Goal: Task Accomplishment & Management: Complete application form

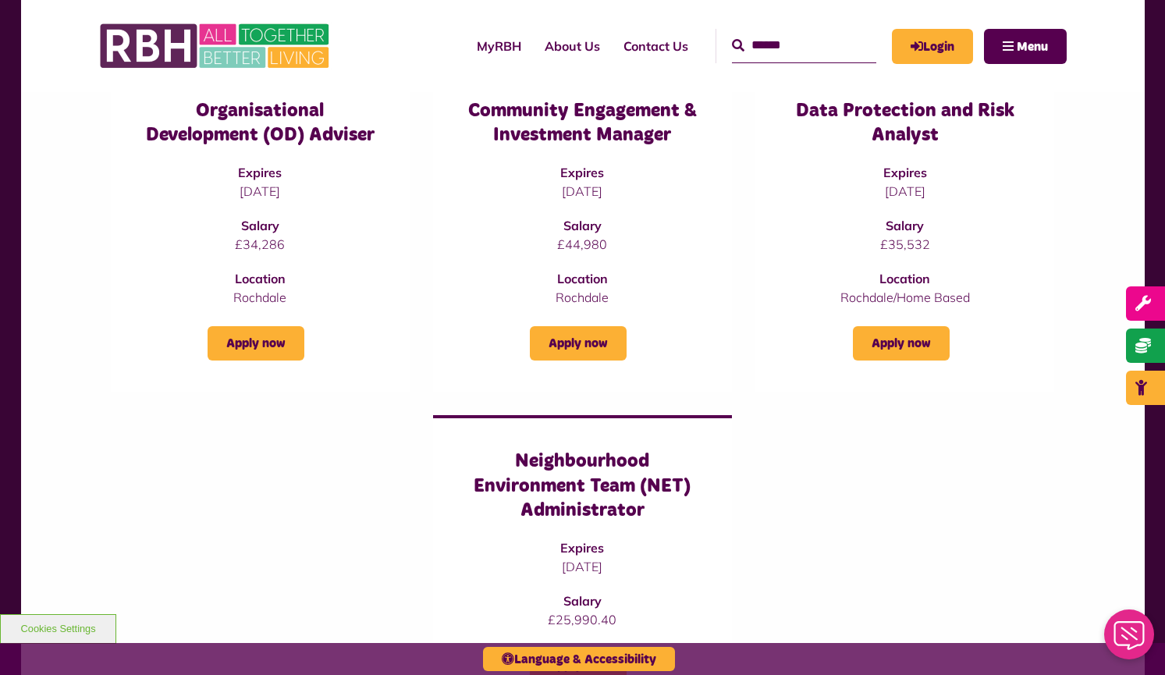
scroll to position [776, 0]
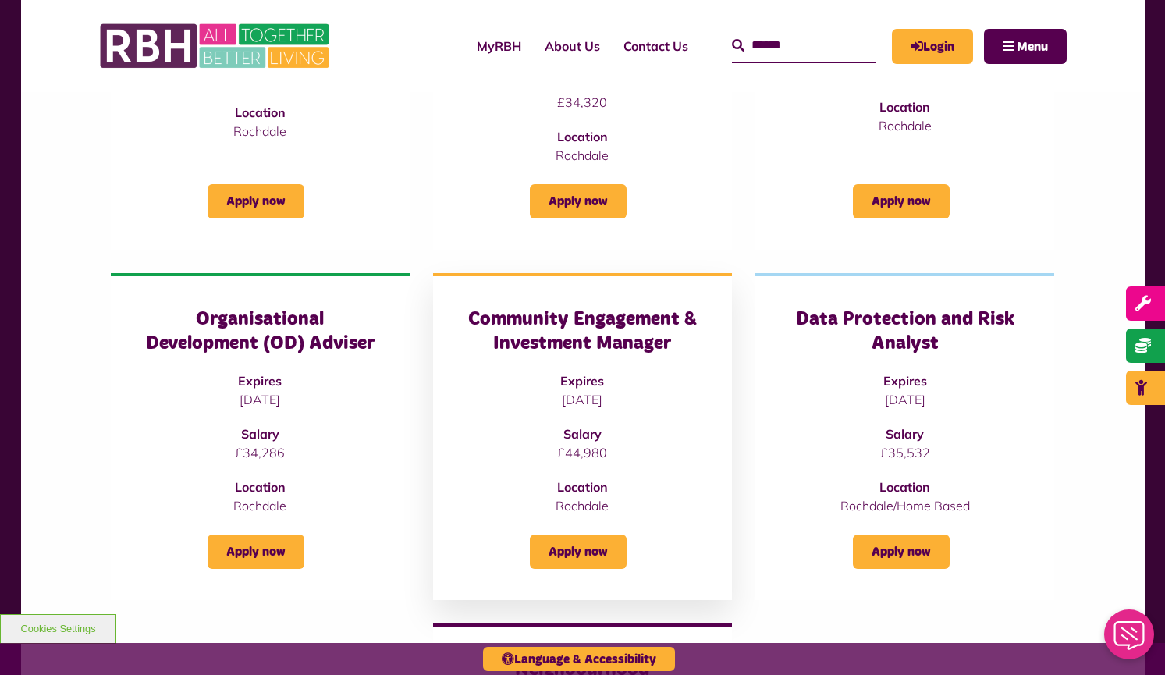
click at [609, 308] on h3 "Community Engagement & Investment Manager" at bounding box center [582, 332] width 237 height 48
click at [602, 535] on link "Apply now" at bounding box center [578, 552] width 97 height 34
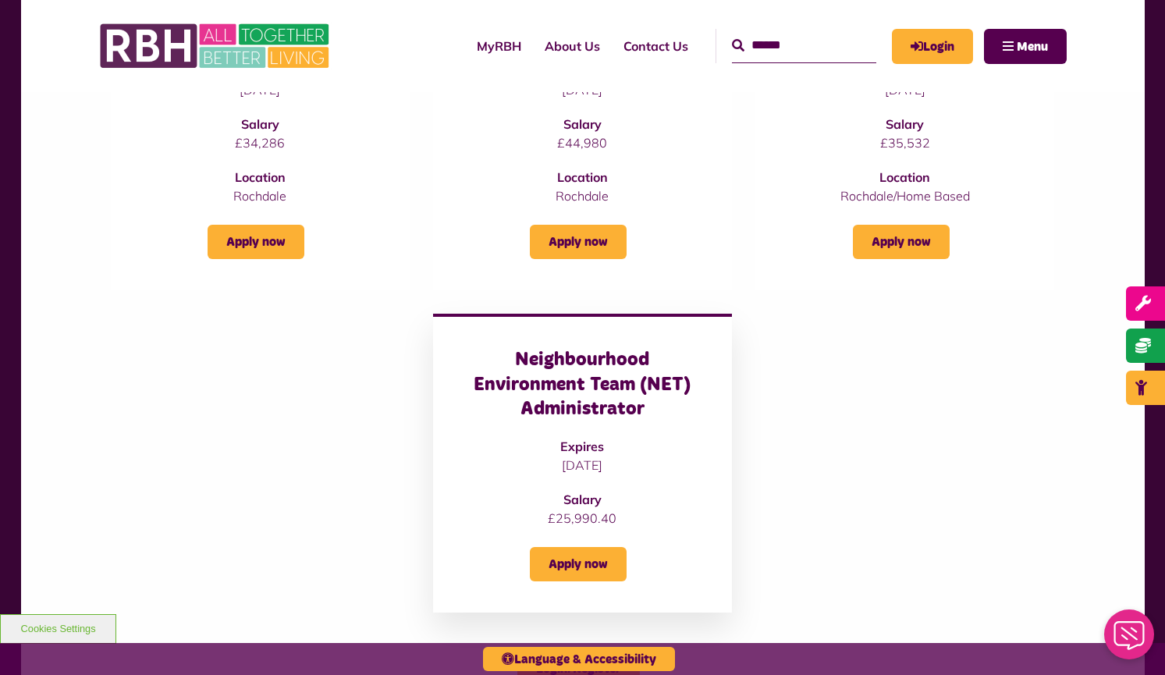
click at [624, 368] on h3 "Neighbourhood Environment Team (NET) Administrator" at bounding box center [582, 384] width 237 height 73
click at [563, 547] on link "Apply now" at bounding box center [578, 564] width 97 height 34
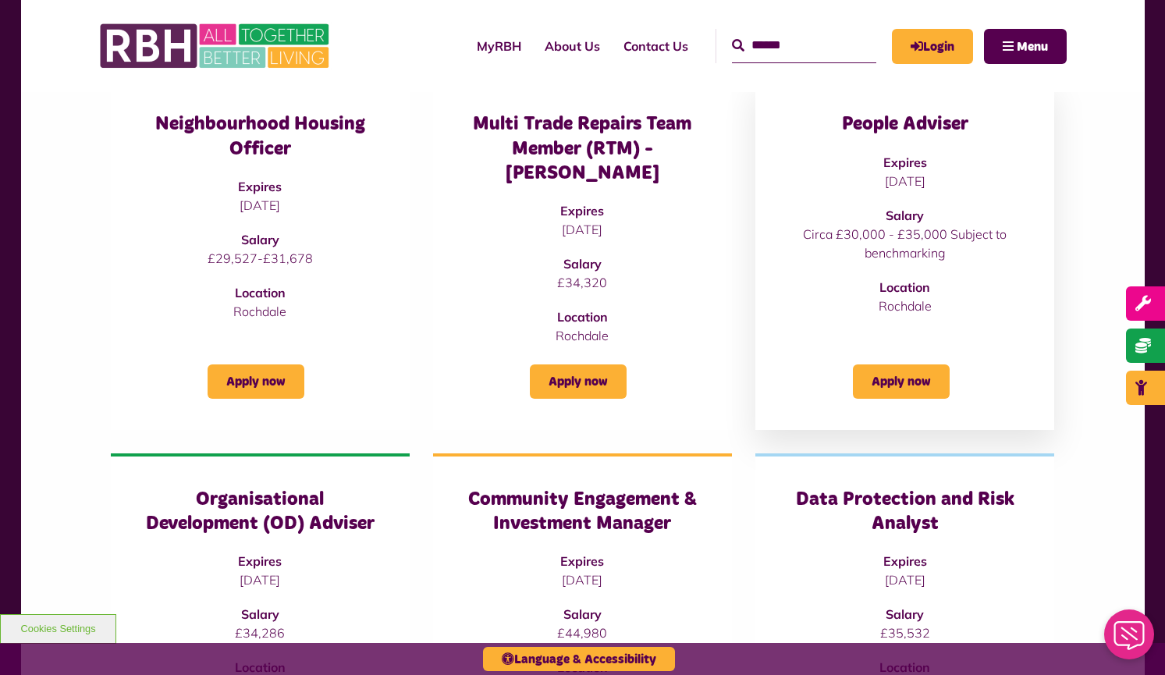
scroll to position [436, 0]
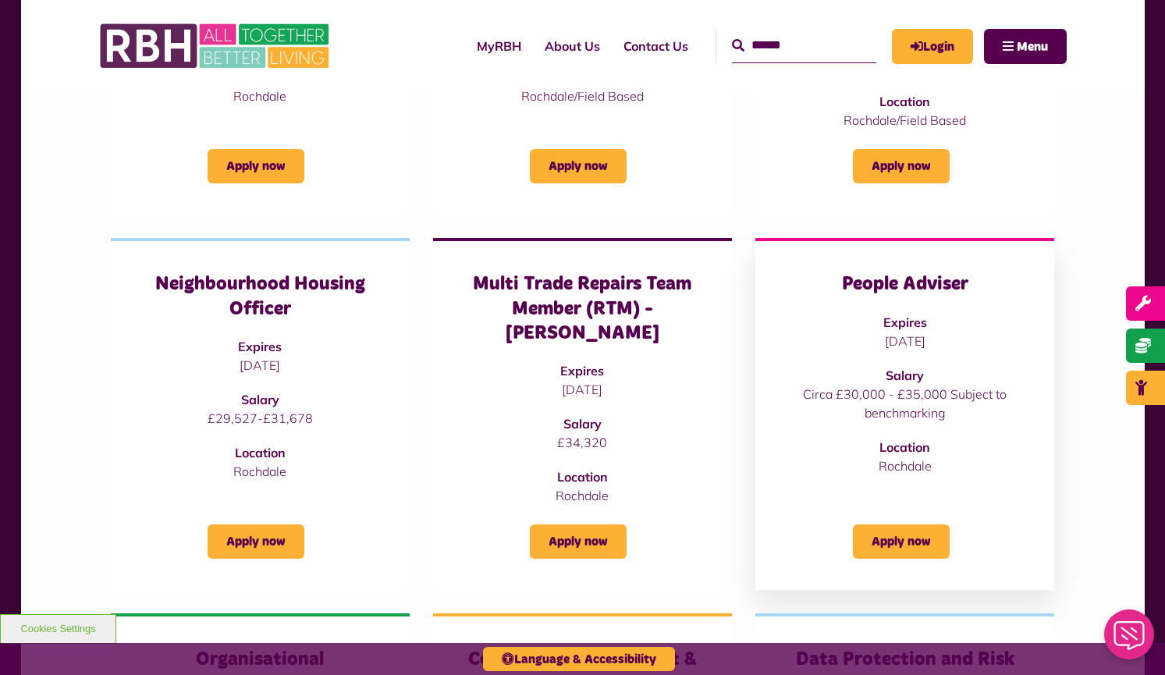
click at [987, 340] on p "[DATE]" at bounding box center [905, 341] width 237 height 19
click at [895, 525] on link "Apply now" at bounding box center [901, 542] width 97 height 34
